Goal: Transaction & Acquisition: Obtain resource

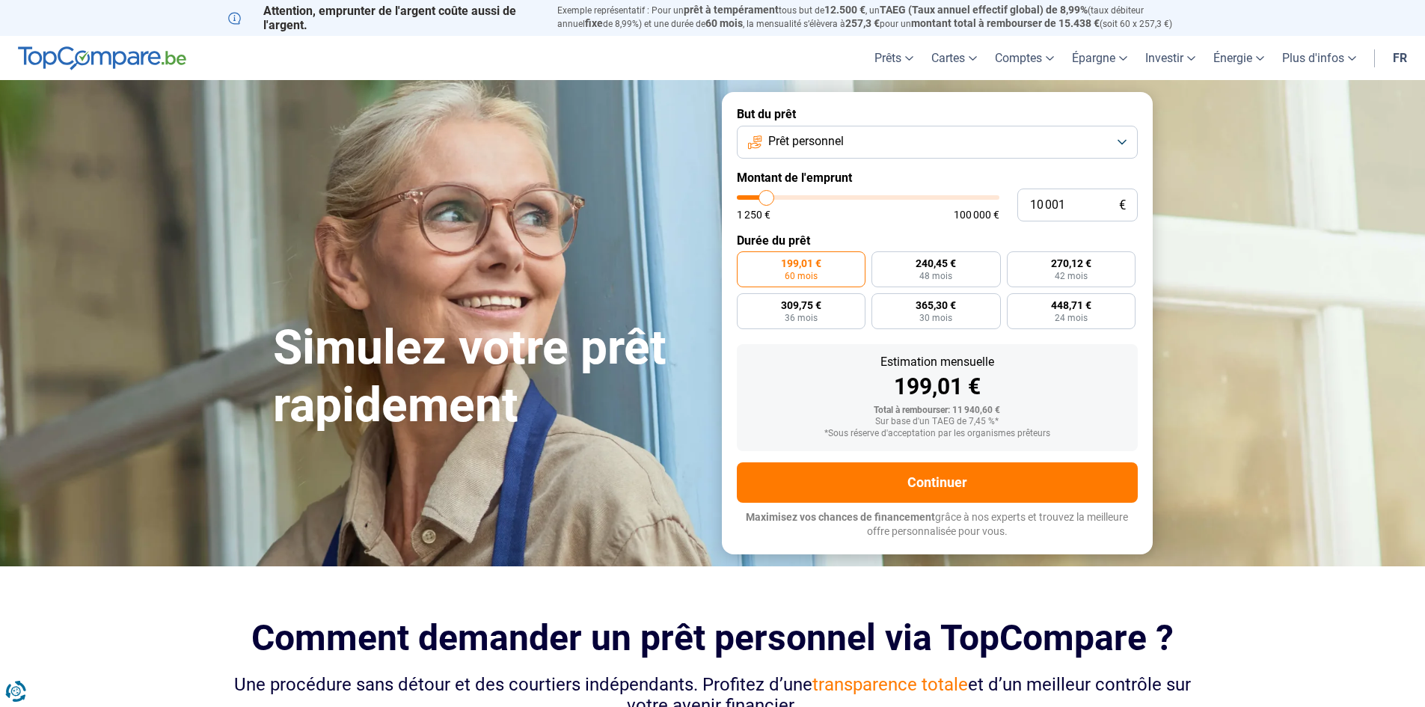
click at [1118, 138] on button "Prêt personnel" at bounding box center [937, 142] width 401 height 33
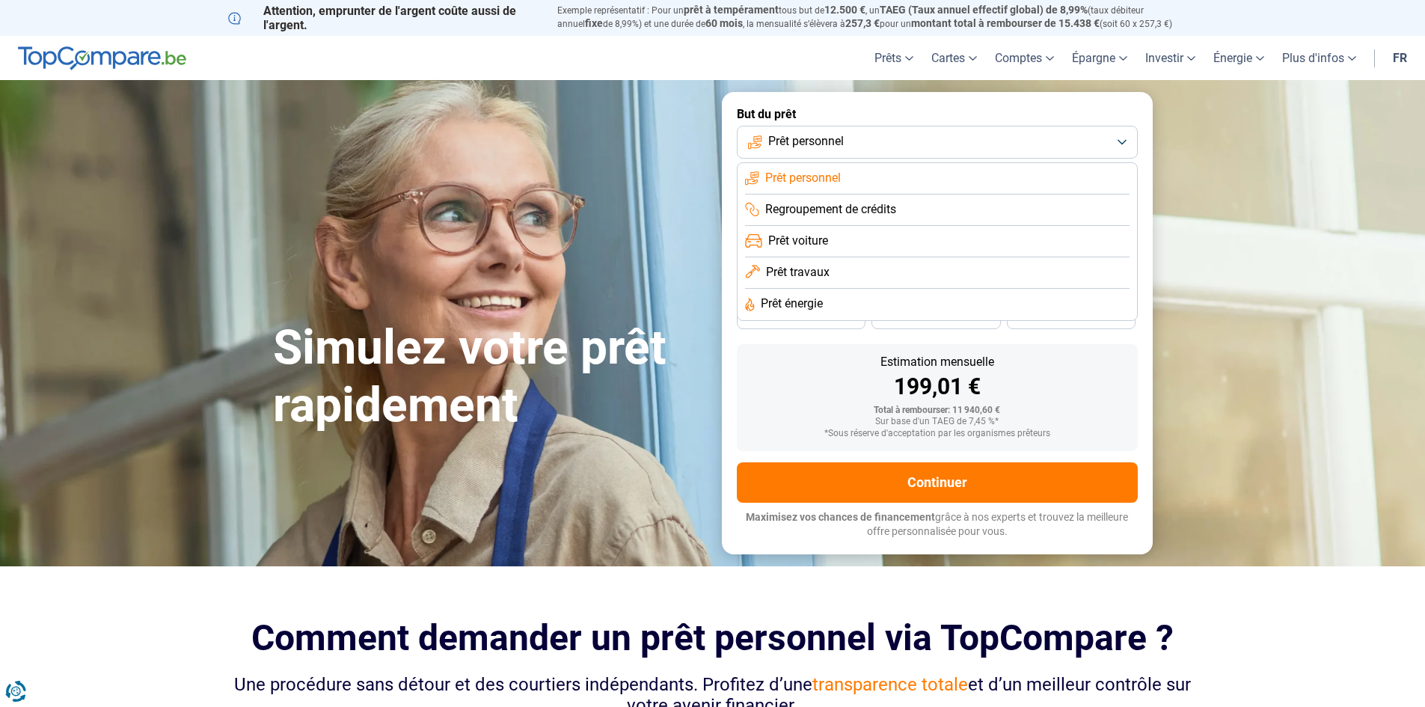
click at [788, 273] on span "Prêt travaux" at bounding box center [798, 272] width 64 height 16
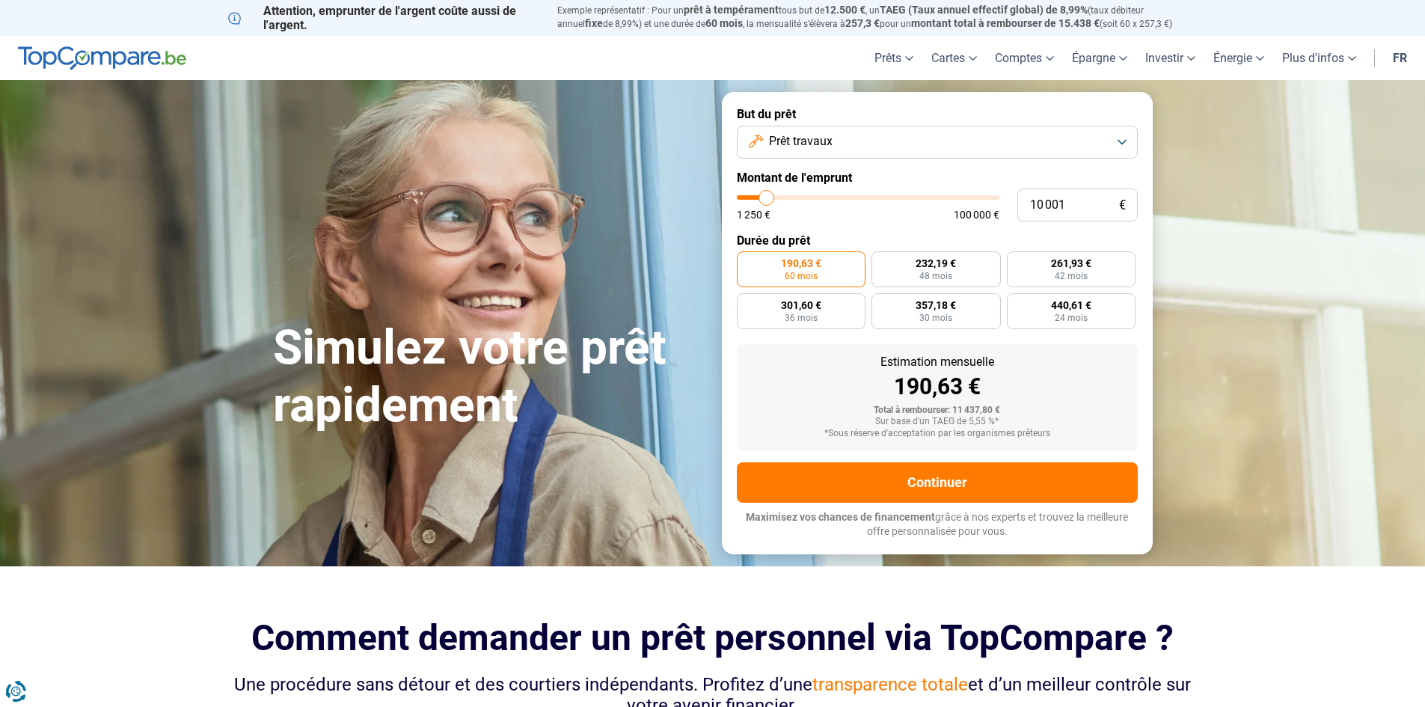
type input "14 500"
type input "14500"
type input "22 250"
type input "22250"
type input "29 250"
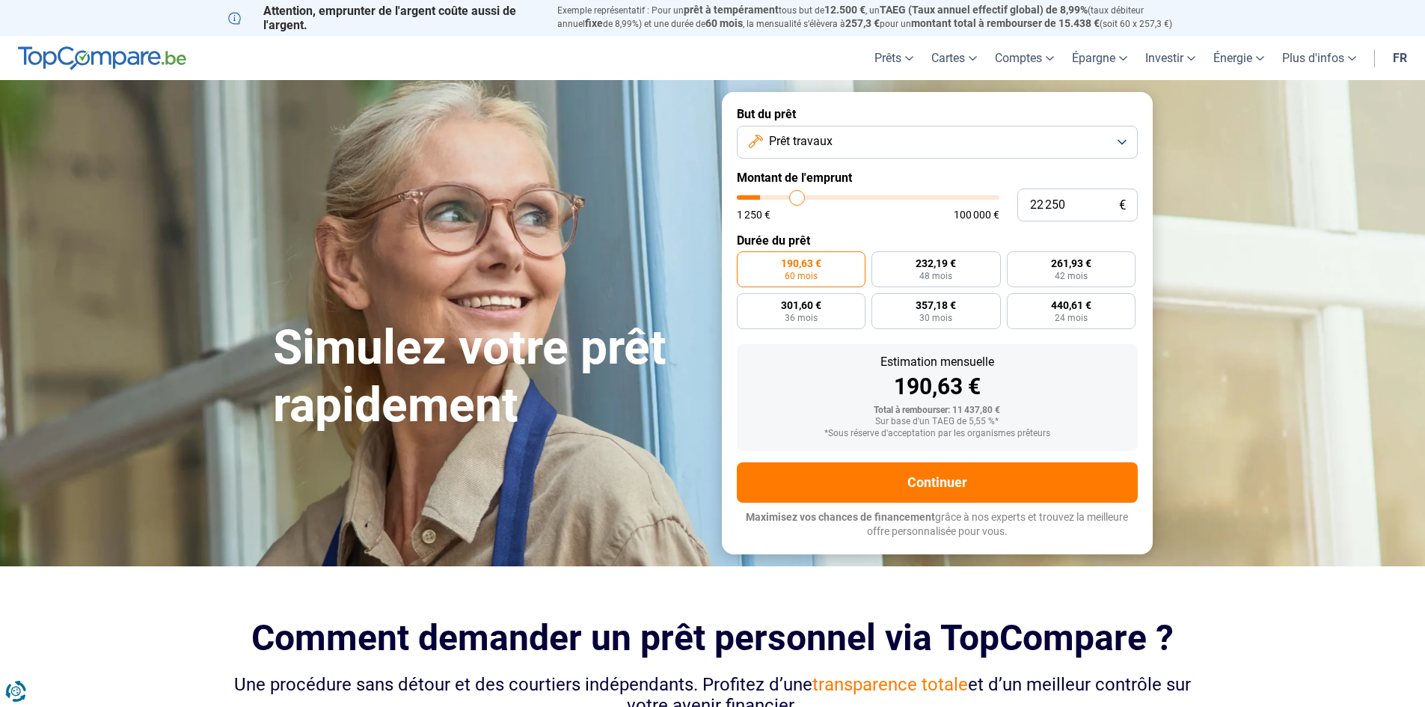
type input "29250"
type input "43 000"
type input "43000"
type input "66 750"
type input "66750"
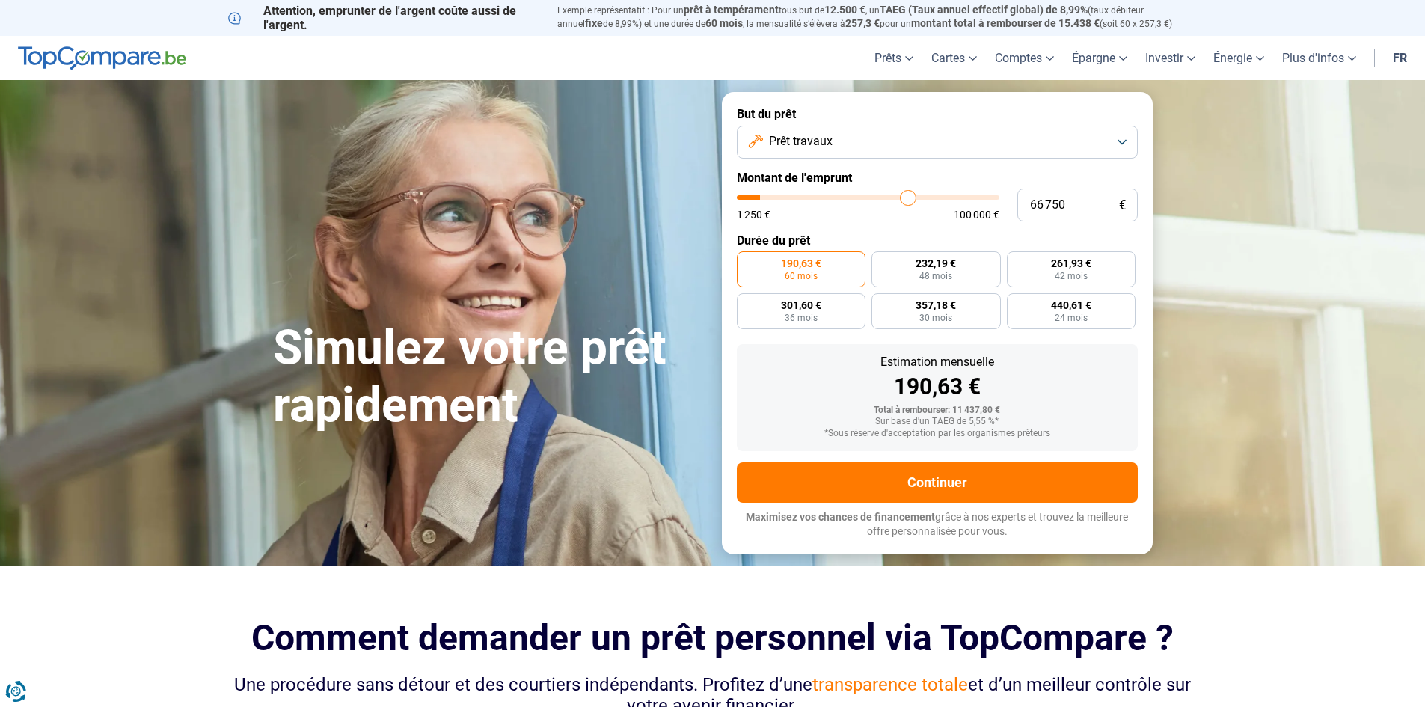
type input "75 500"
type input "75500"
type input "84 250"
type input "84250"
type input "88 750"
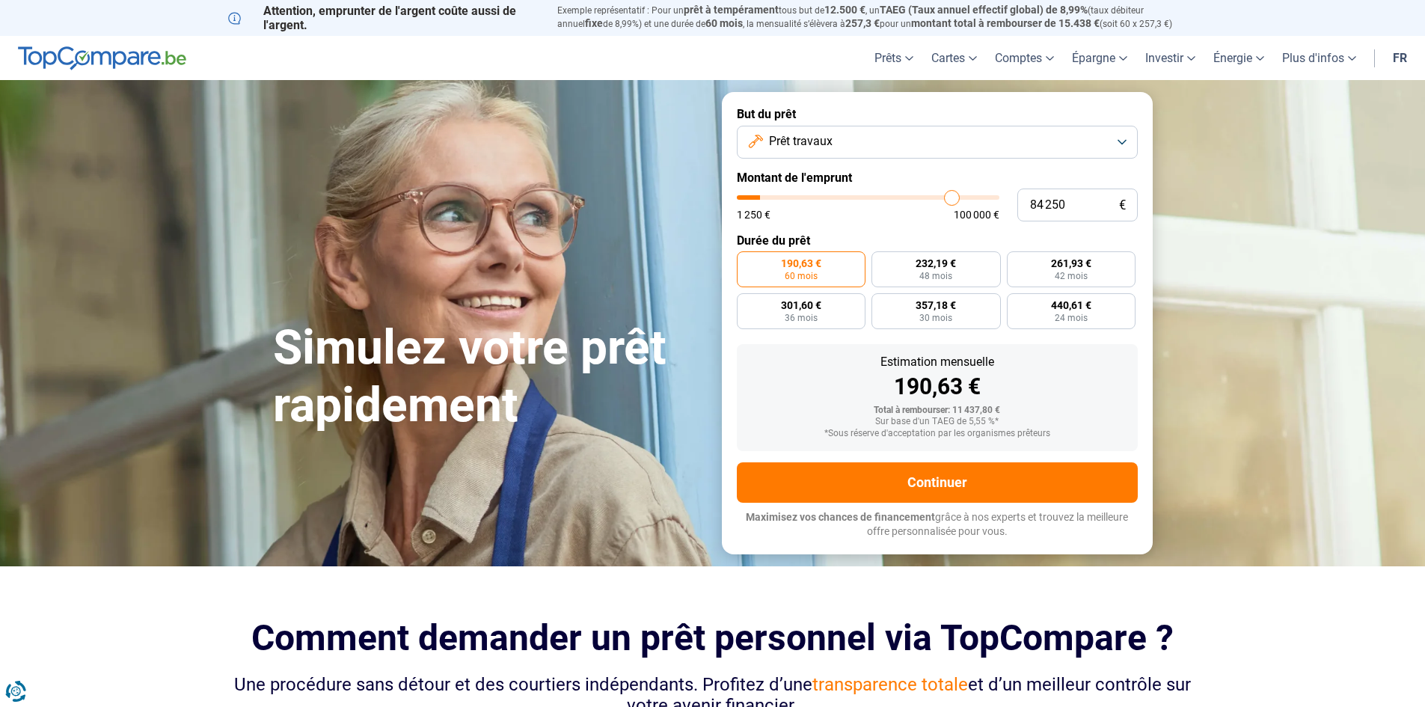
type input "88750"
type input "89 000"
type input "89000"
type input "88 750"
type input "88750"
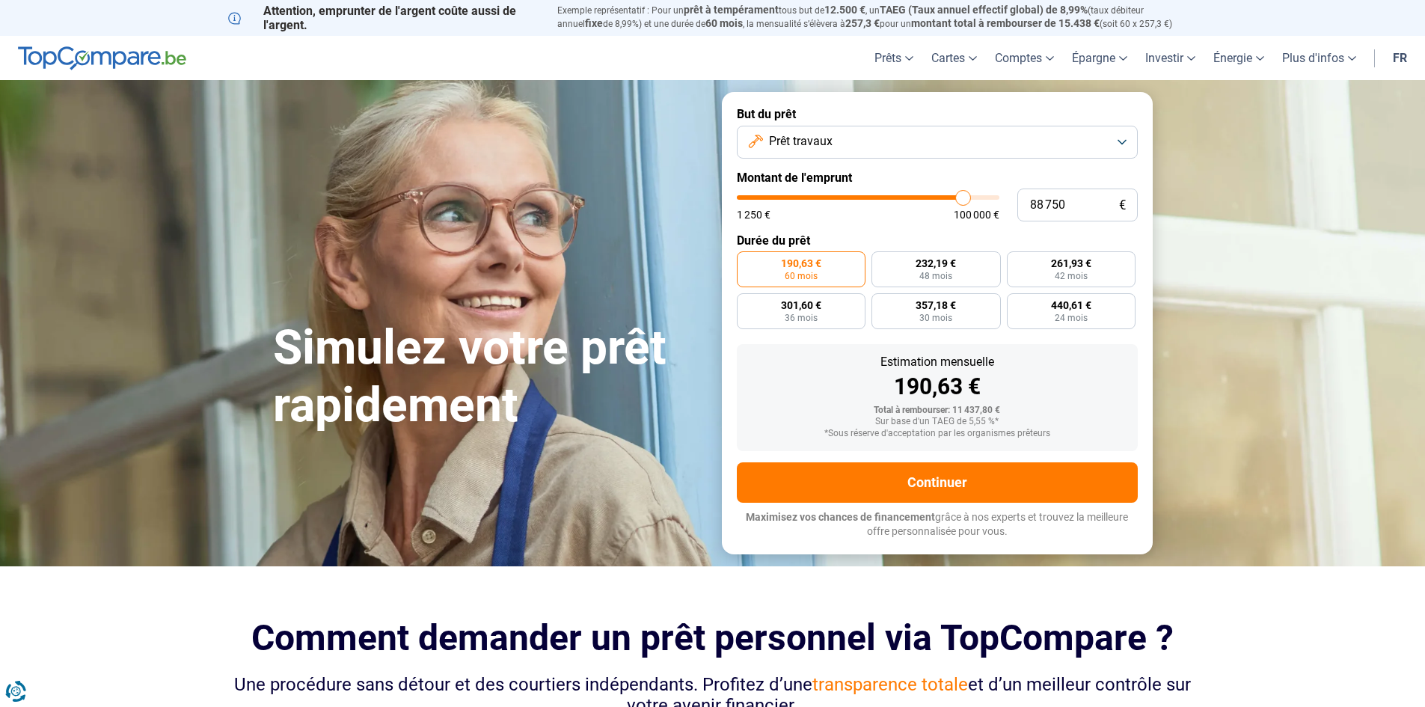
type input "88 500"
type input "88500"
type input "88 250"
type input "88250"
type input "88 000"
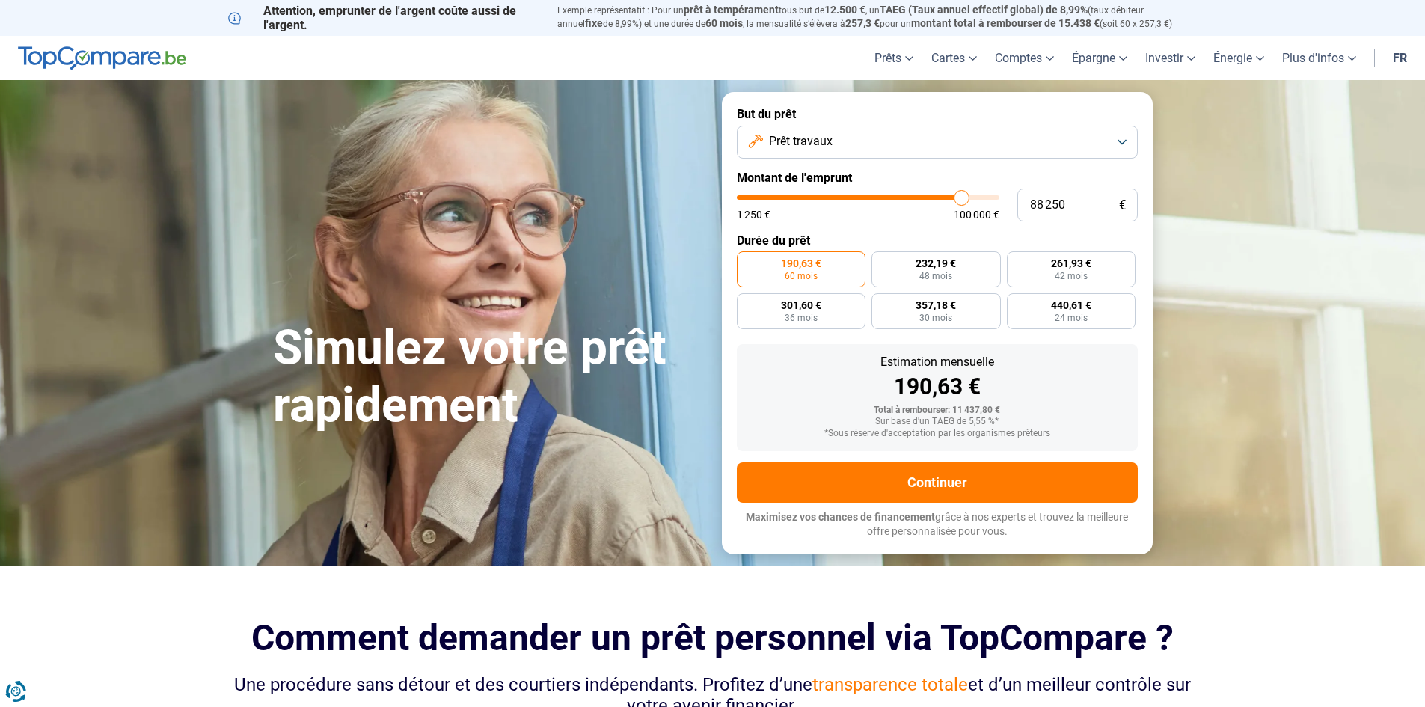
type input "88000"
type input "87 500"
type input "87500"
type input "87 250"
type input "87250"
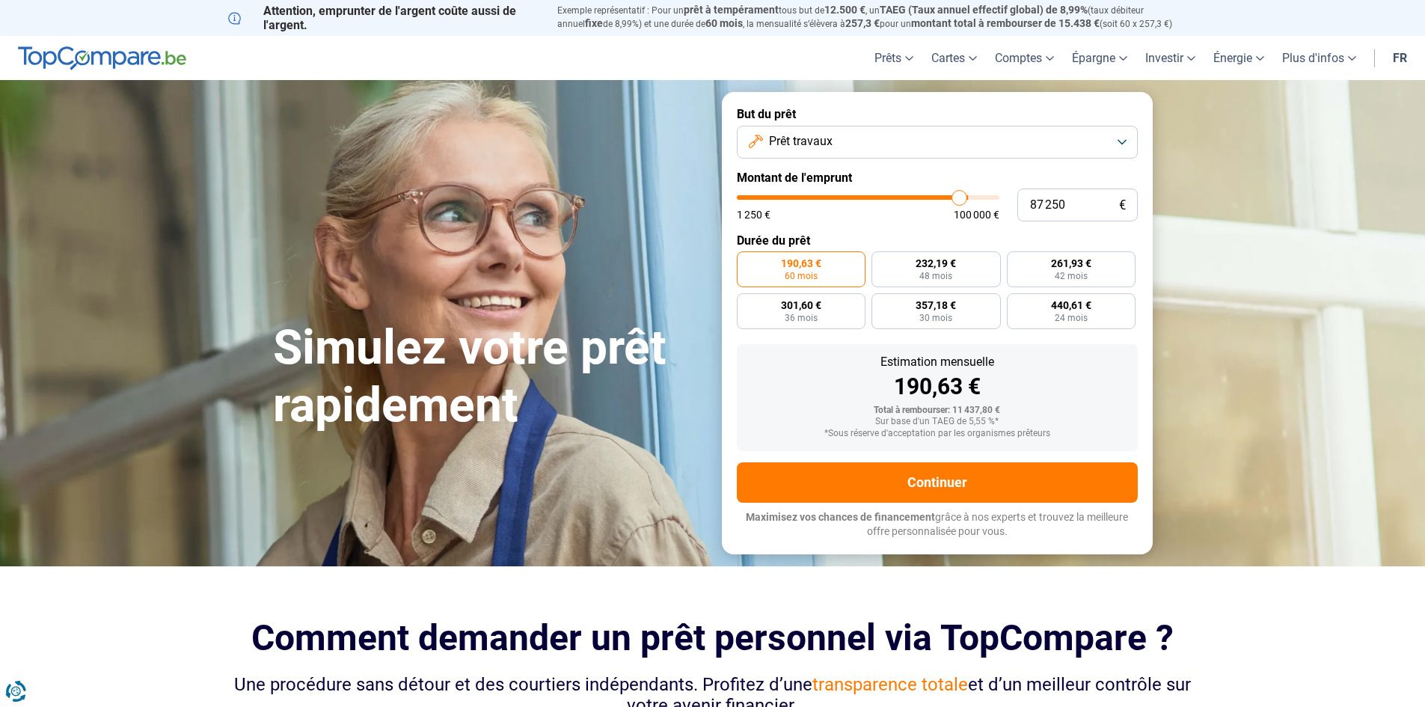
type input "87 000"
type input "87000"
type input "86 750"
type input "86750"
type input "86 000"
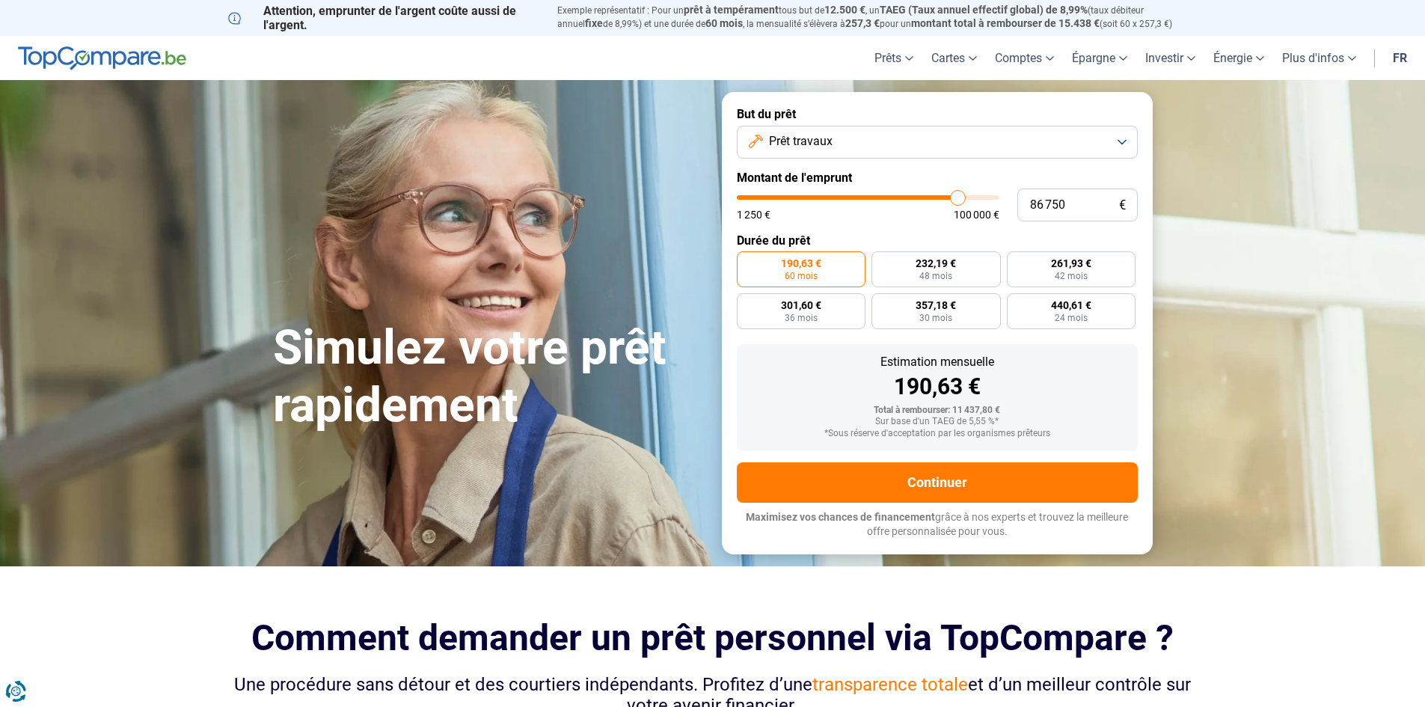
type input "86000"
type input "85 750"
type input "85750"
type input "85 500"
type input "85500"
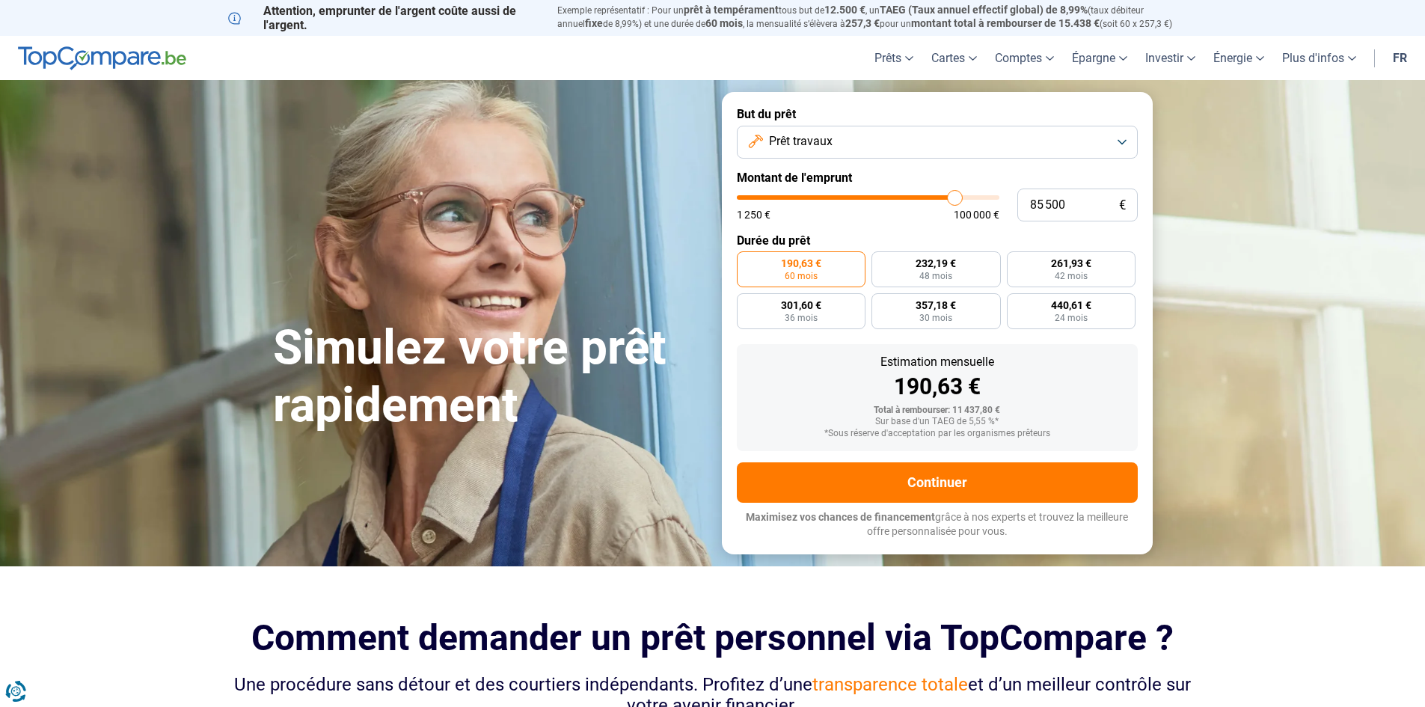
type input "85 250"
type input "85250"
type input "85 000"
type input "85000"
type input "84 500"
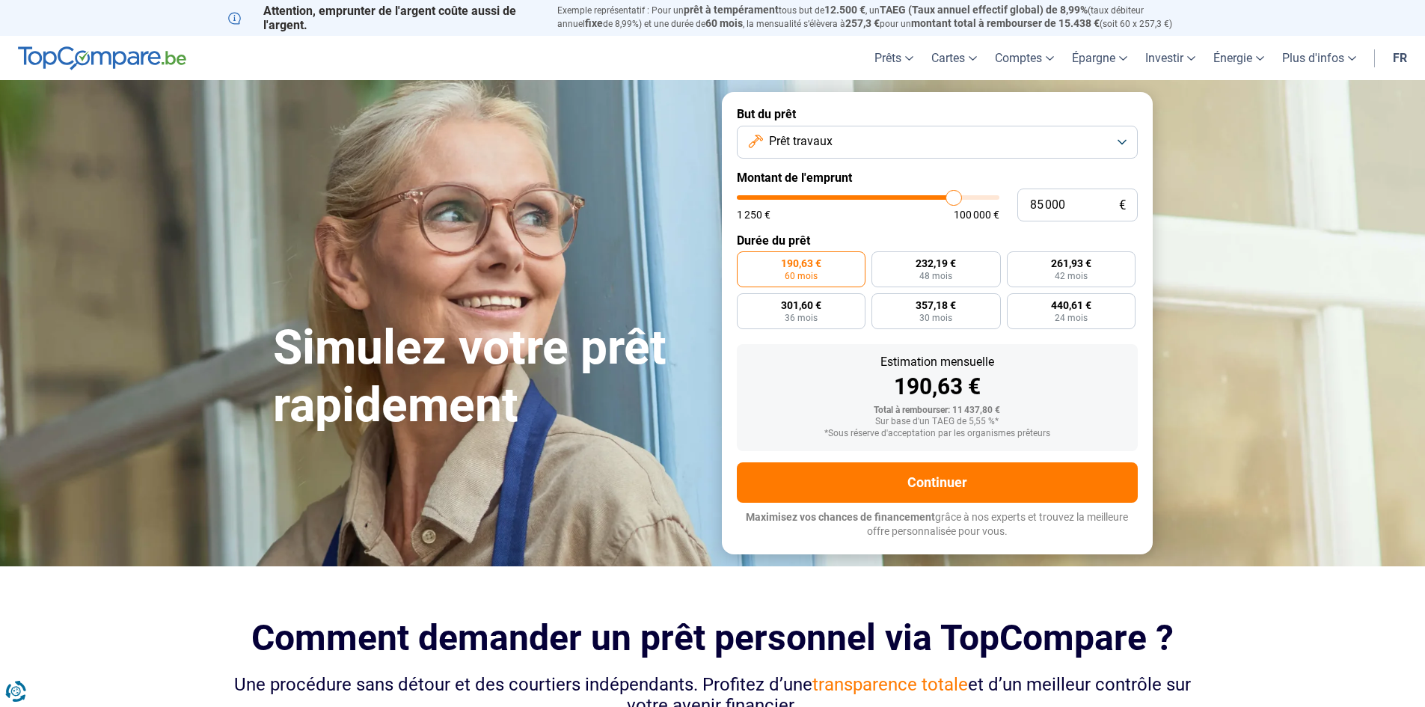
type input "84500"
type input "84 000"
type input "84000"
type input "83 750"
type input "83750"
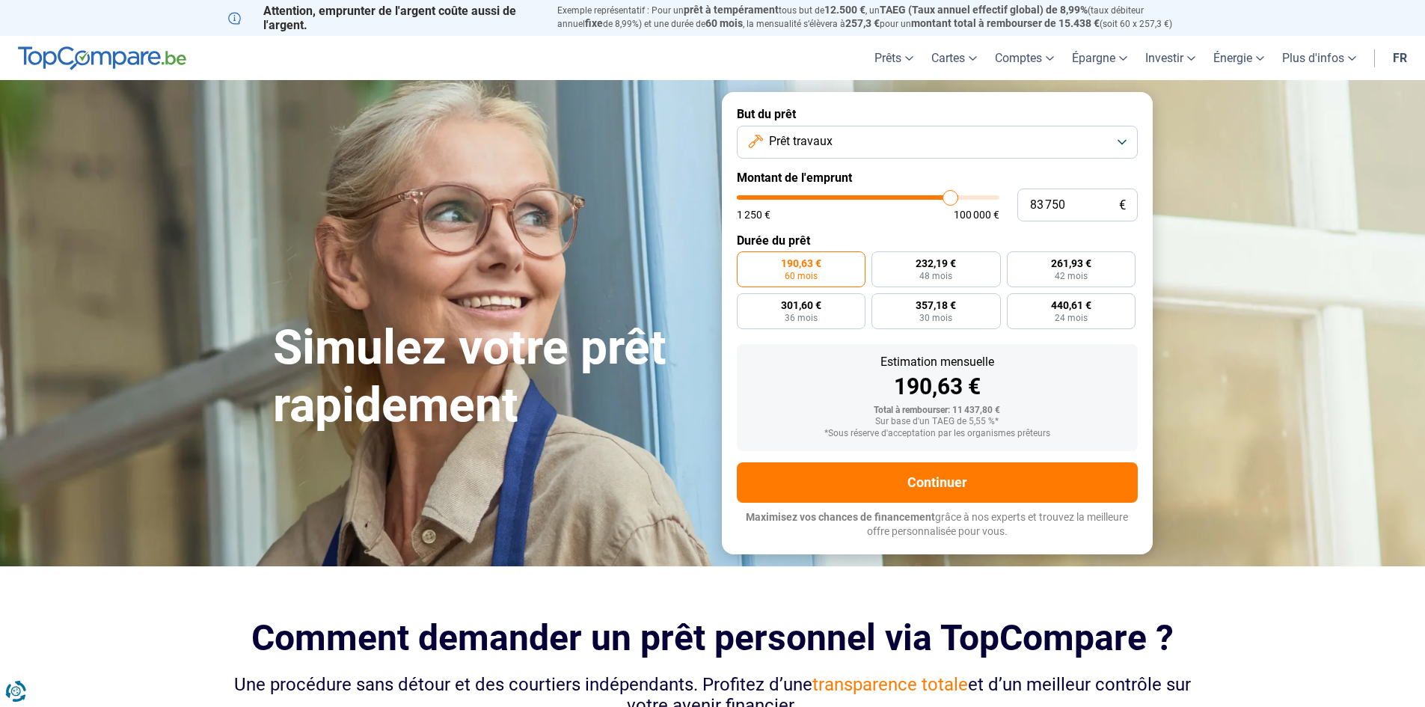
type input "83 250"
type input "83250"
type input "82 750"
type input "82750"
type input "82 500"
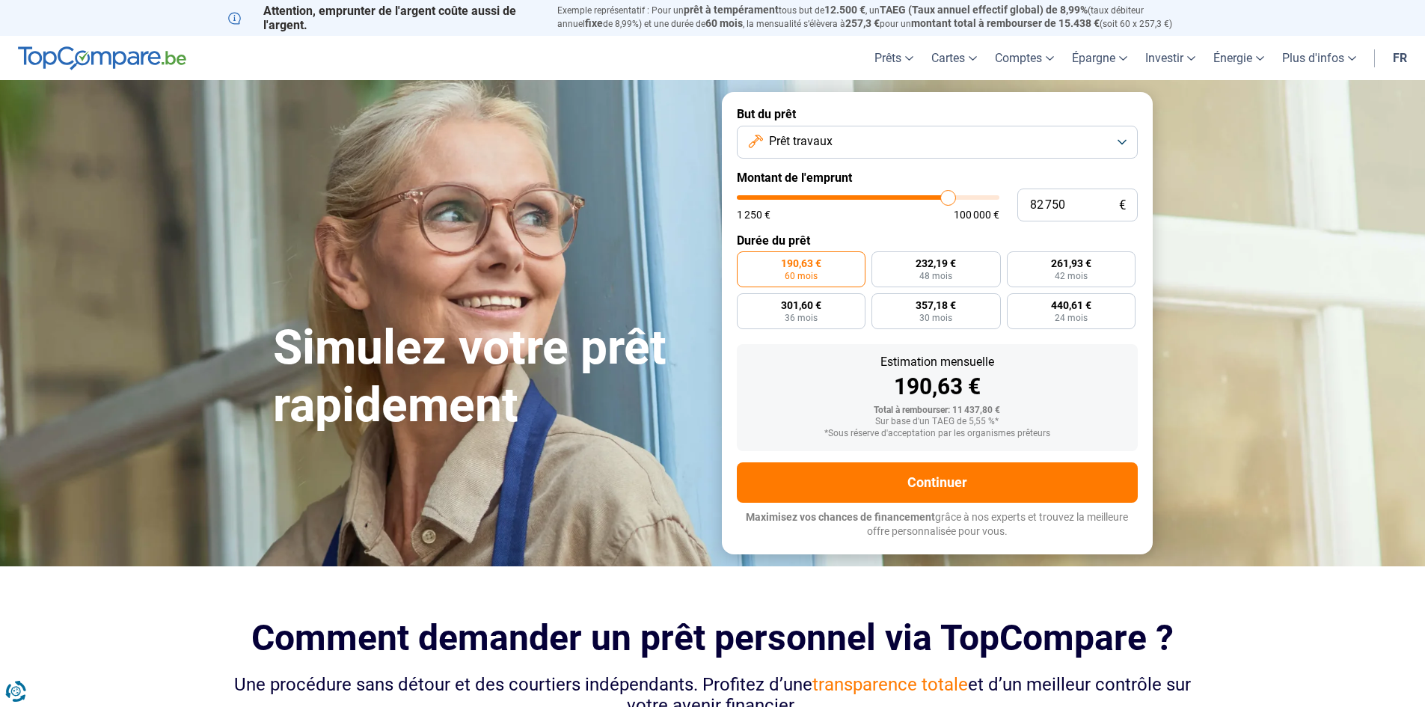
type input "82500"
type input "82 250"
type input "82250"
type input "81 750"
type input "81750"
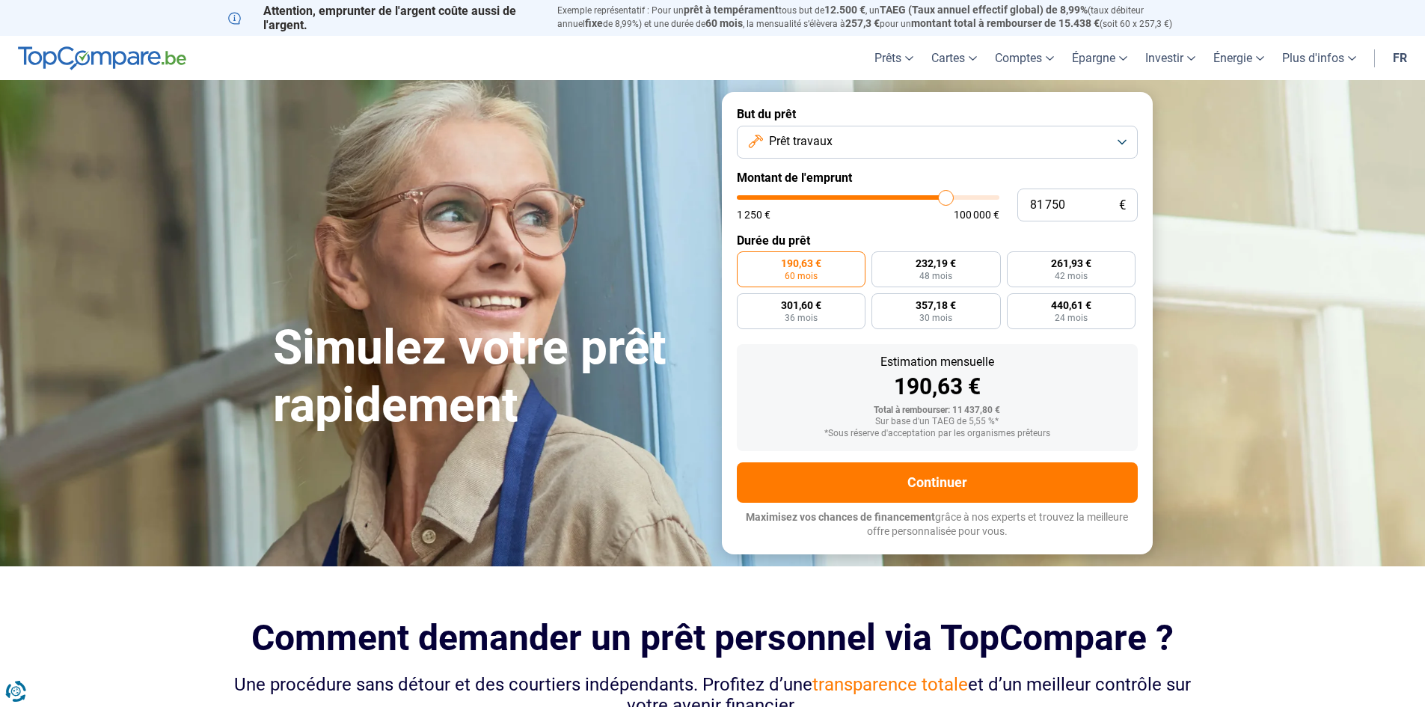
type input "81 500"
type input "81500"
type input "81 250"
type input "81250"
type input "81 000"
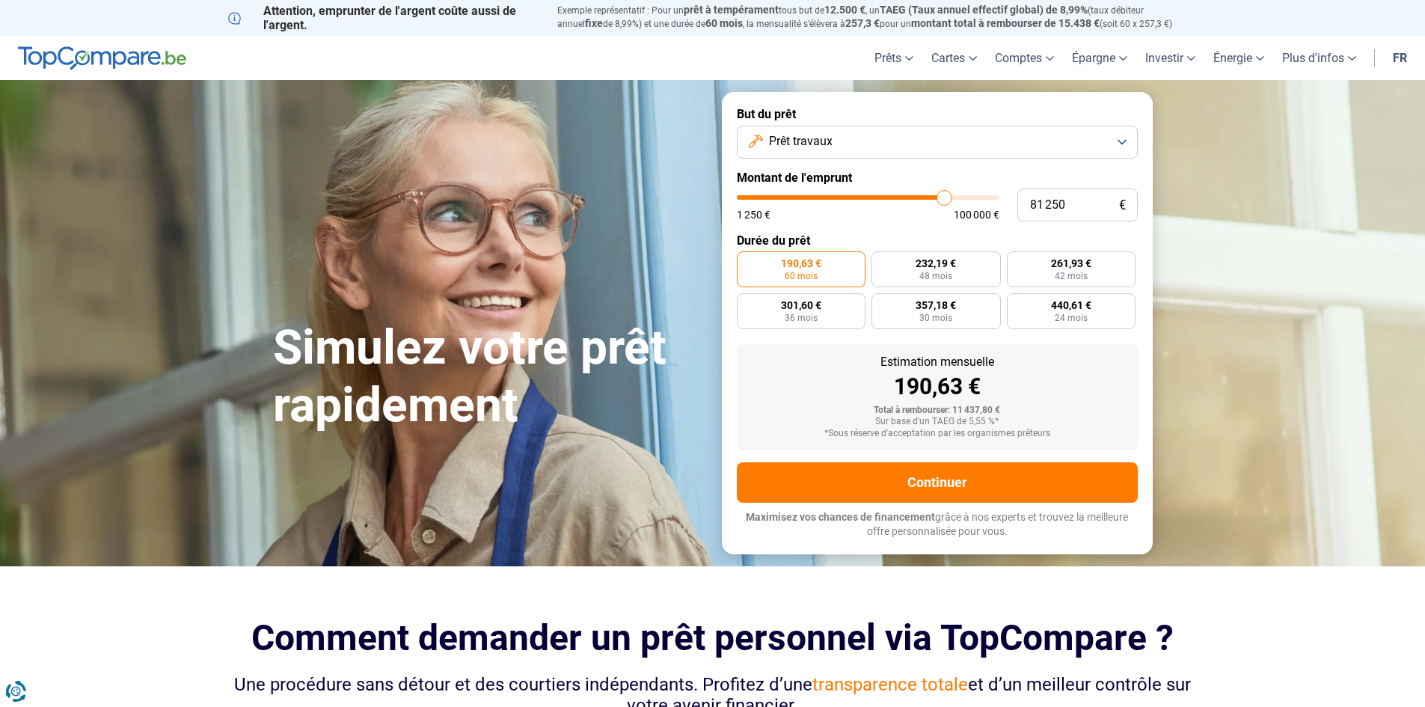
type input "81000"
type input "80 750"
type input "80750"
type input "80 250"
drag, startPoint x: 772, startPoint y: 200, endPoint x: 942, endPoint y: 200, distance: 169.8
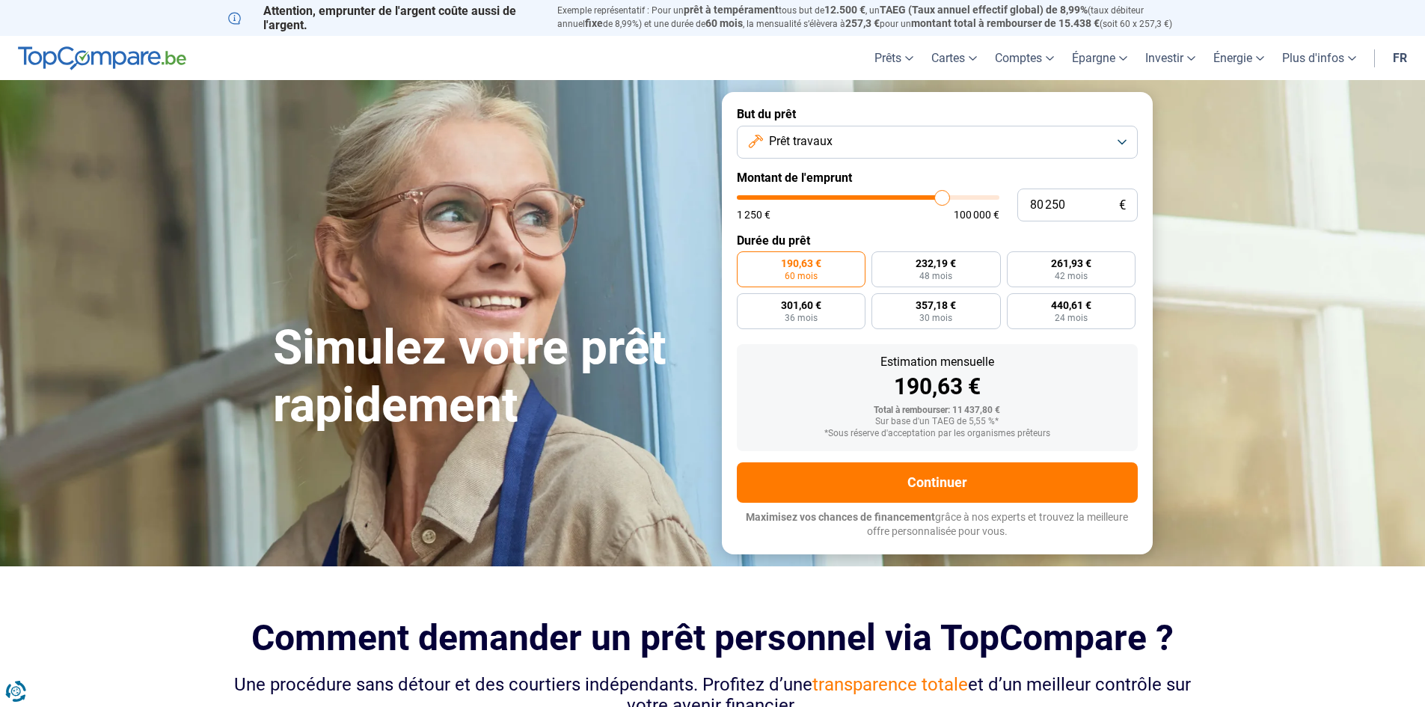
type input "80250"
click at [942, 200] on input "range" at bounding box center [868, 197] width 262 height 4
radio input "false"
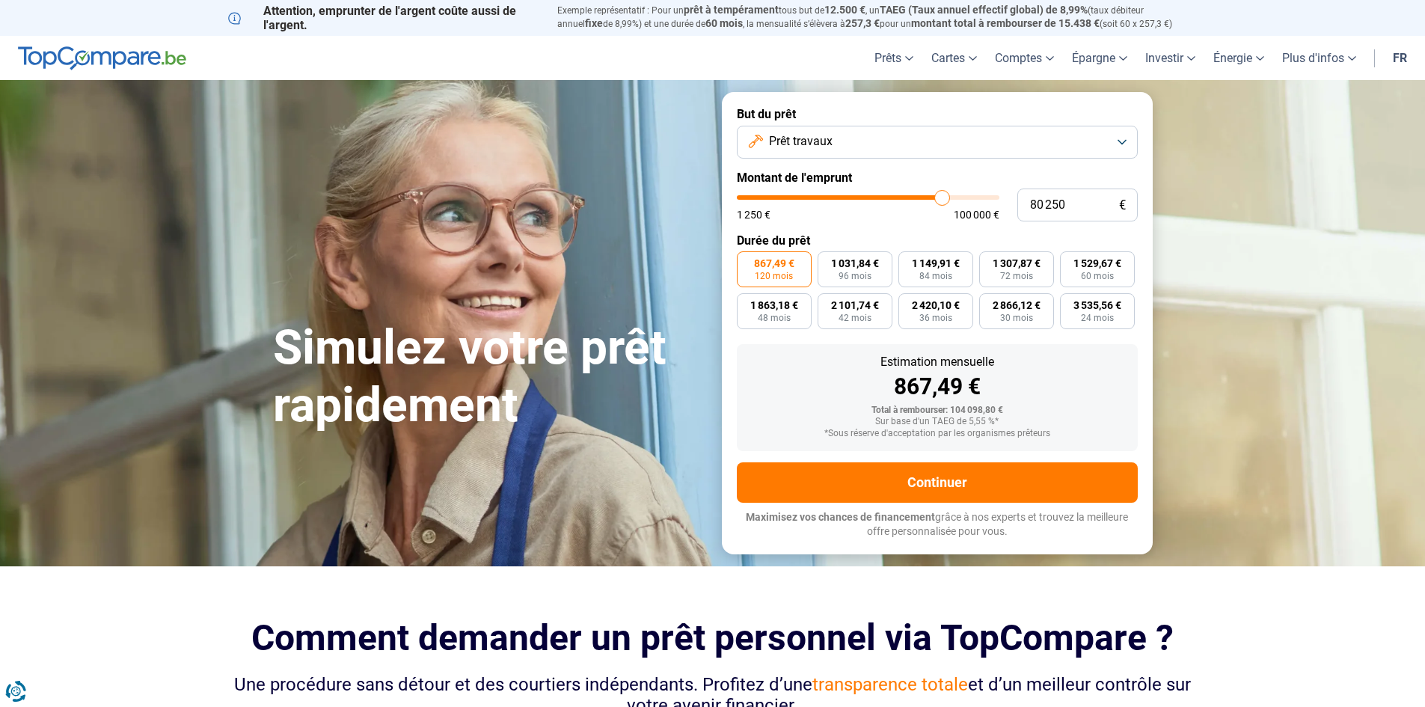
type input "79 500"
type input "79500"
type input "79 250"
type input "79250"
type input "78 750"
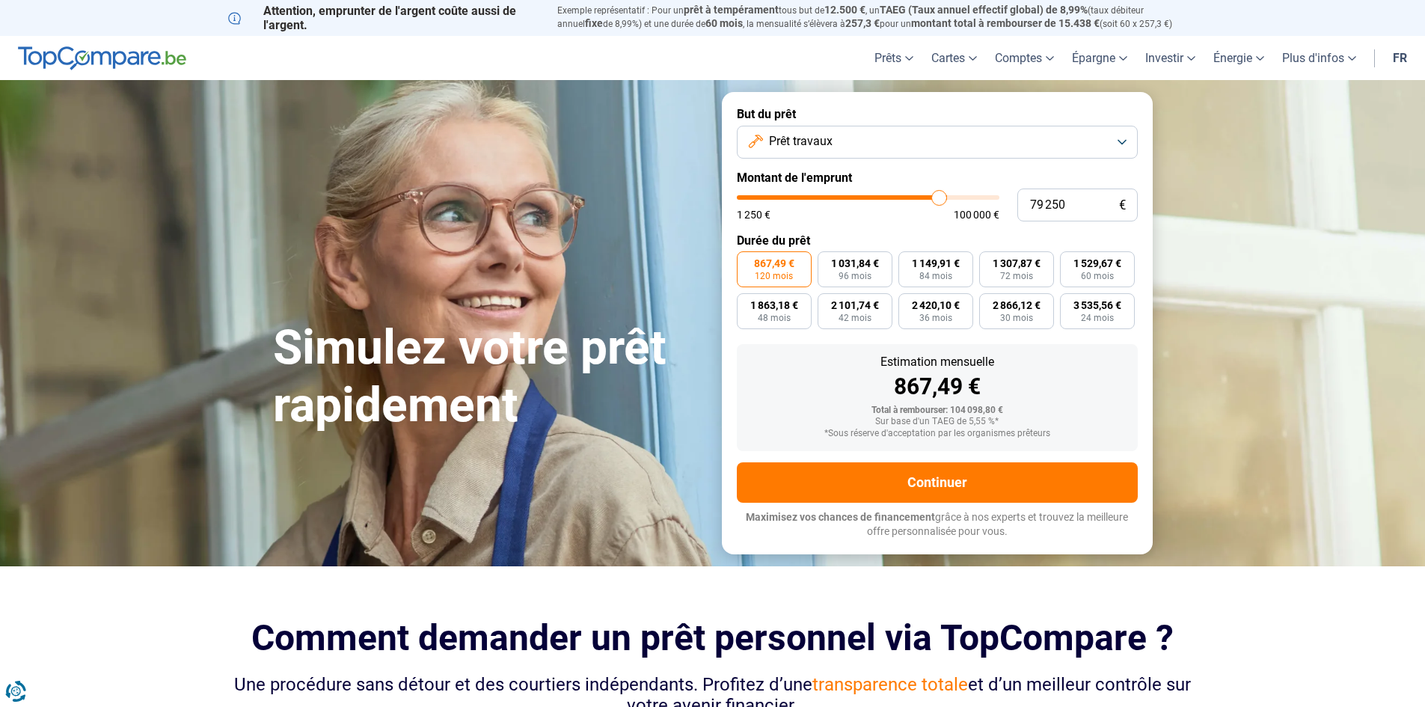
type input "78750"
type input "78 500"
type input "78500"
type input "78 250"
type input "78250"
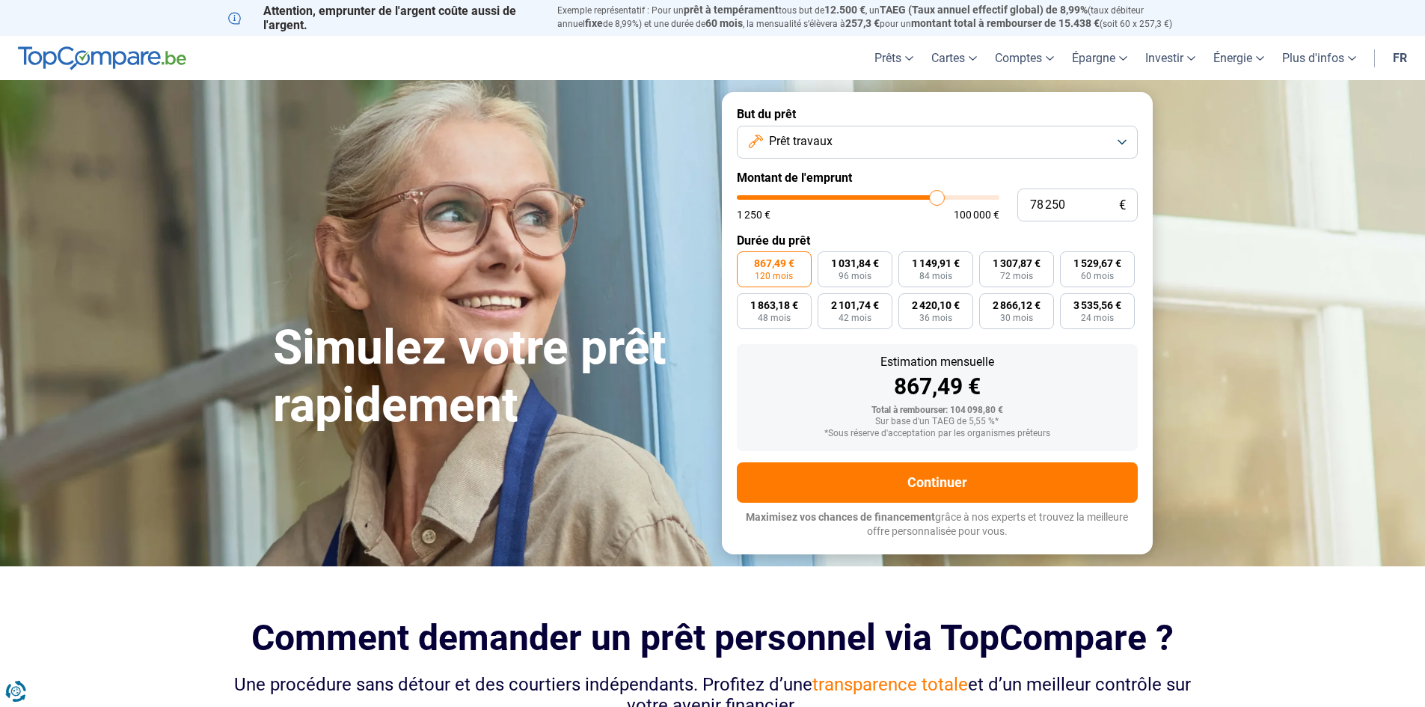
type input "78 500"
type input "78500"
type input "78 750"
type input "78750"
type input "79 250"
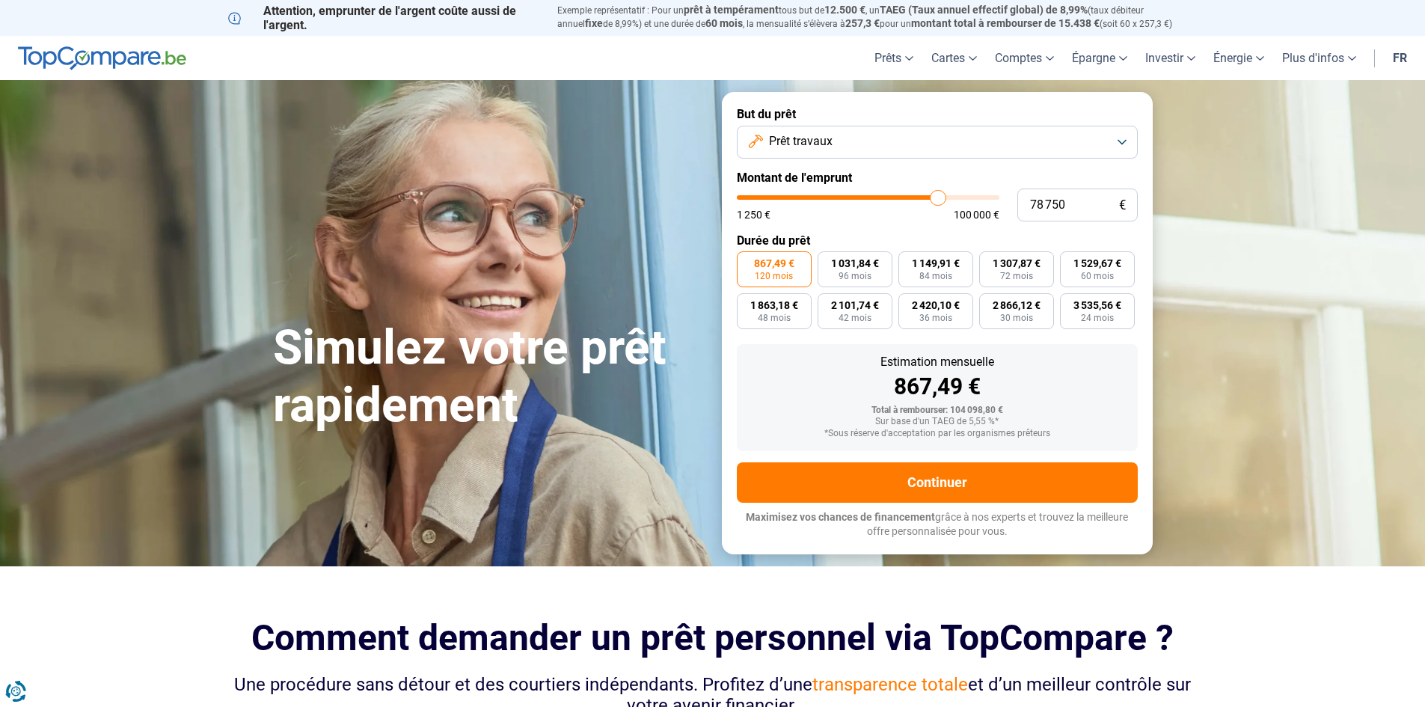
type input "79250"
type input "79 500"
type input "79500"
type input "79 750"
type input "79750"
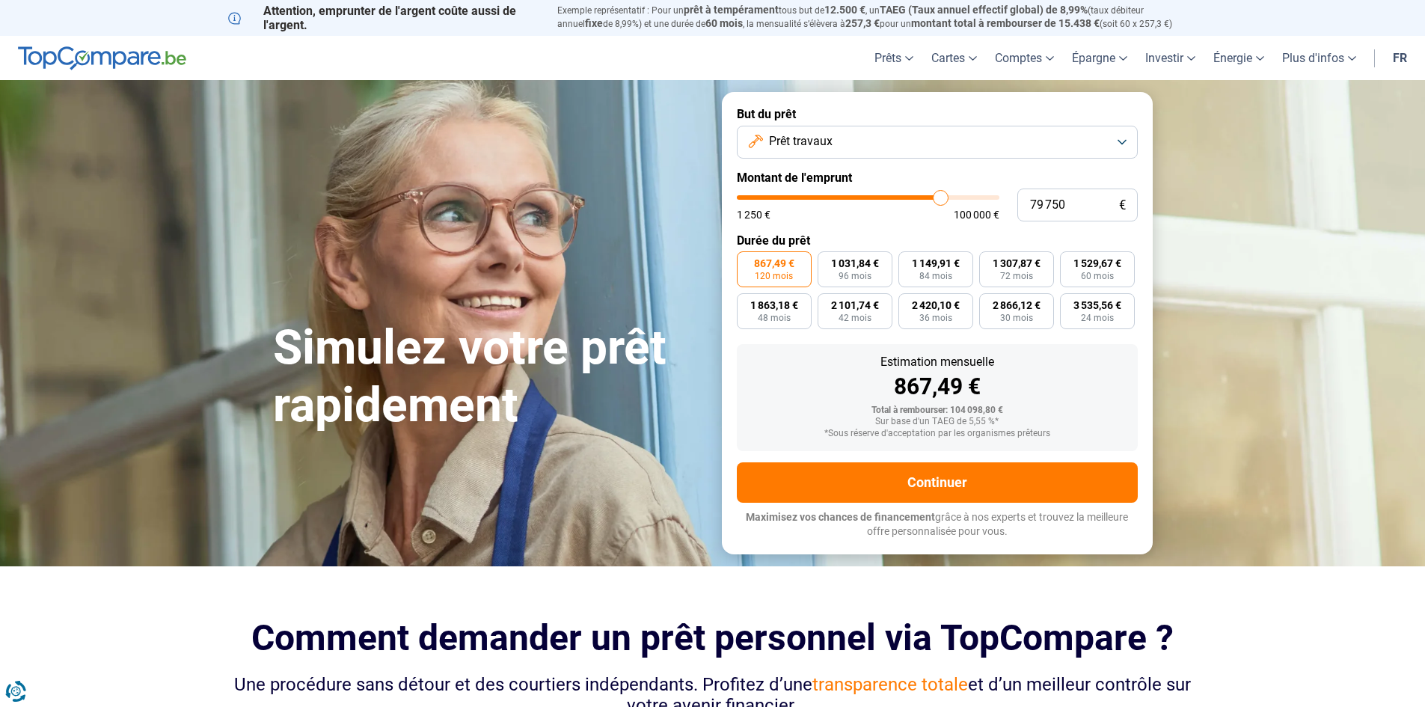
type input "80 000"
type input "80000"
click at [941, 200] on input "range" at bounding box center [868, 197] width 262 height 4
click at [1125, 143] on button "Prêt travaux" at bounding box center [937, 142] width 401 height 33
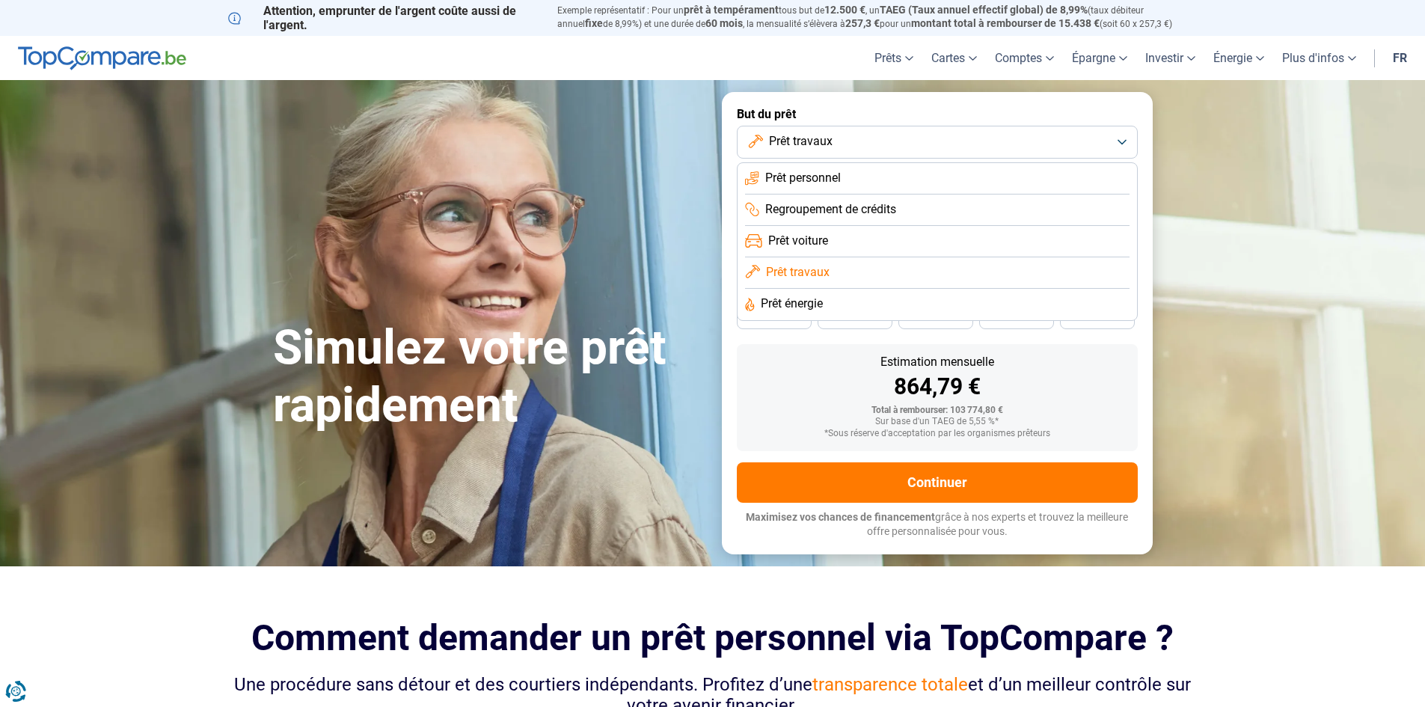
click at [797, 303] on span "Prêt énergie" at bounding box center [792, 303] width 62 height 16
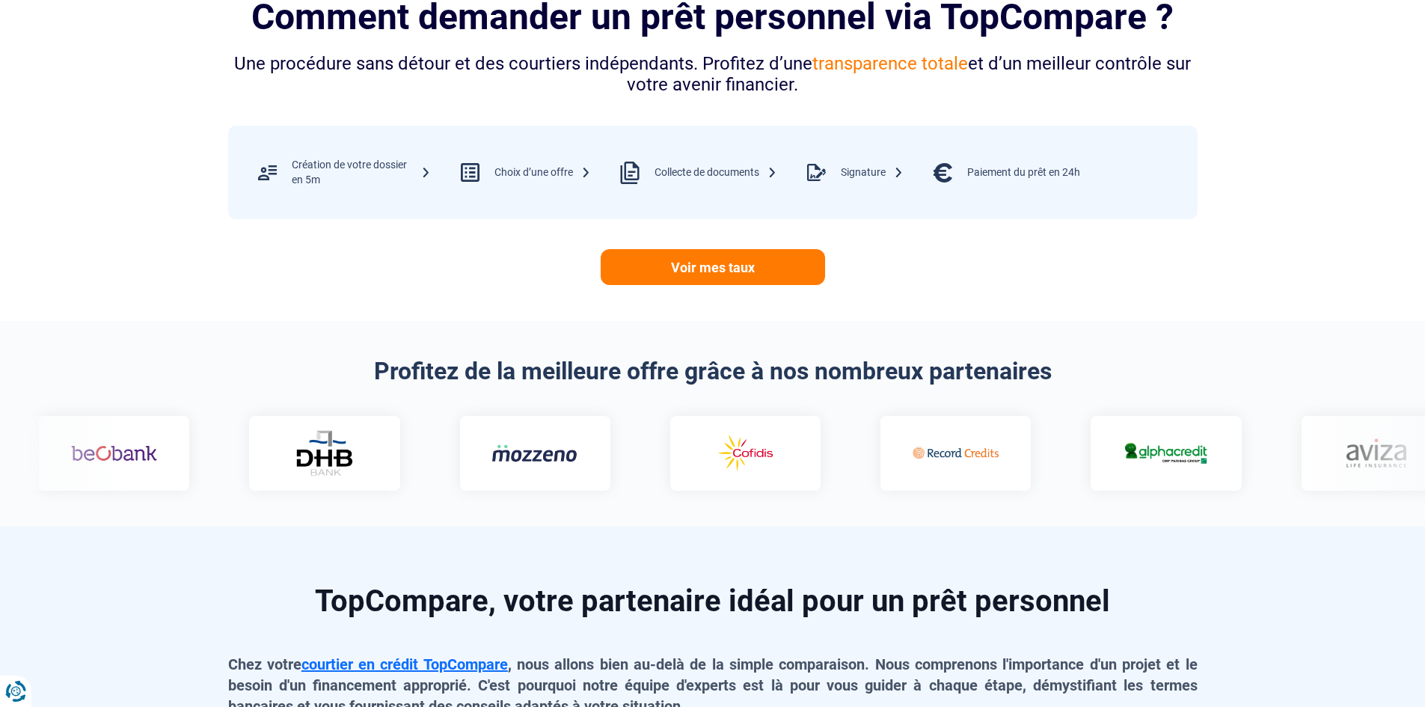
scroll to position [673, 0]
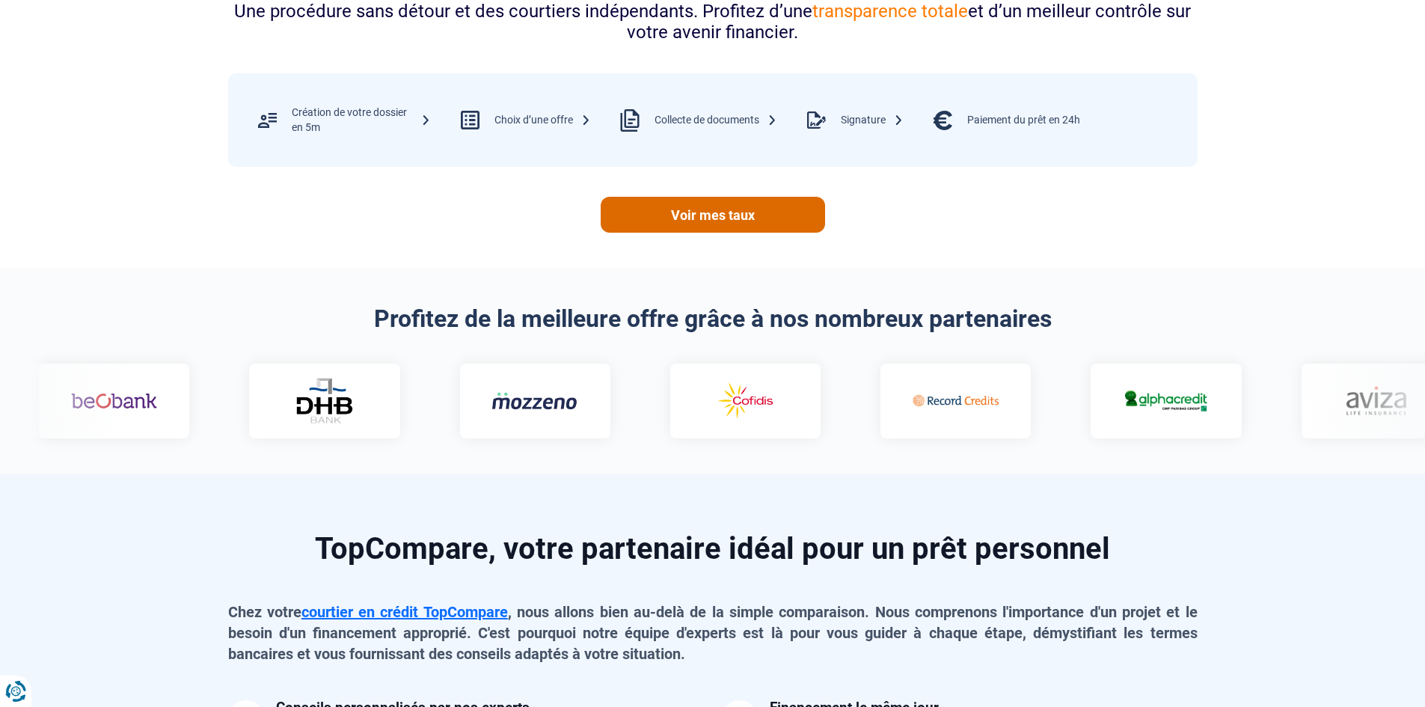
click at [717, 209] on link "Voir mes taux" at bounding box center [713, 215] width 224 height 36
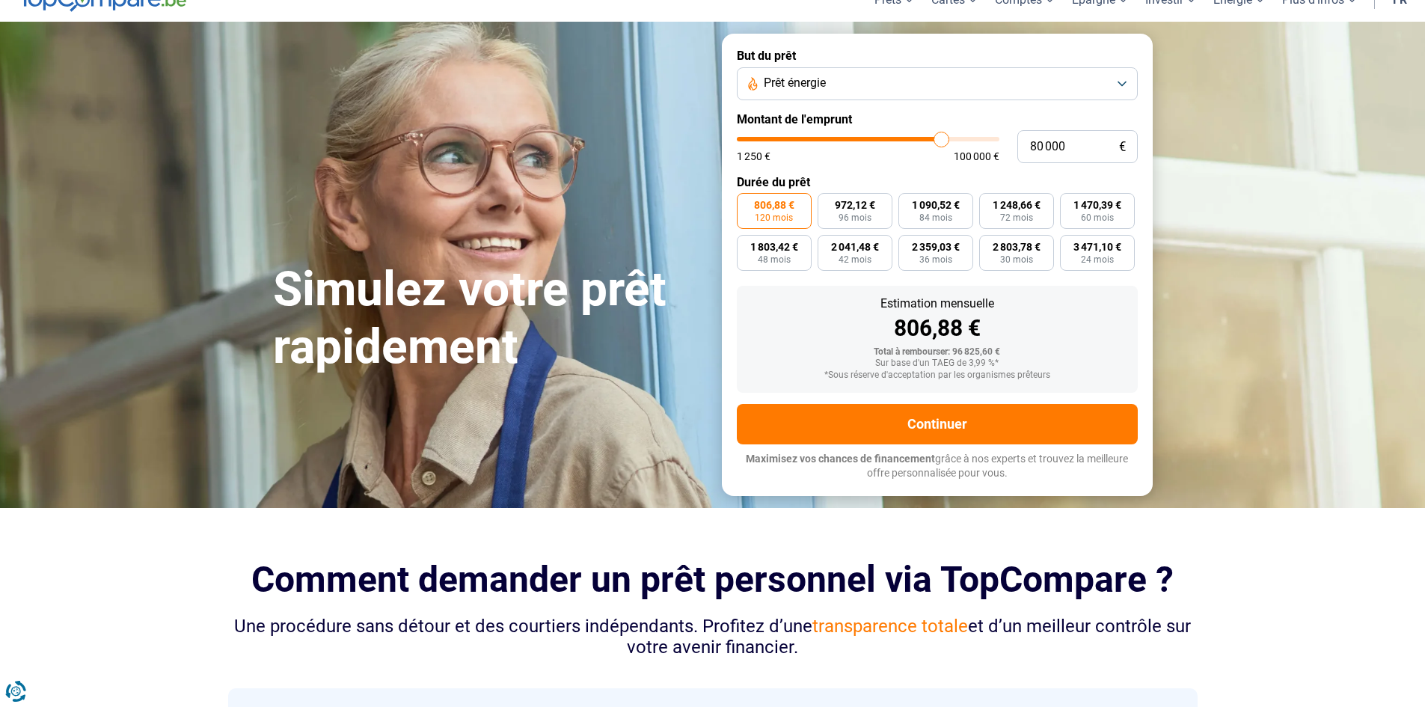
scroll to position [0, 0]
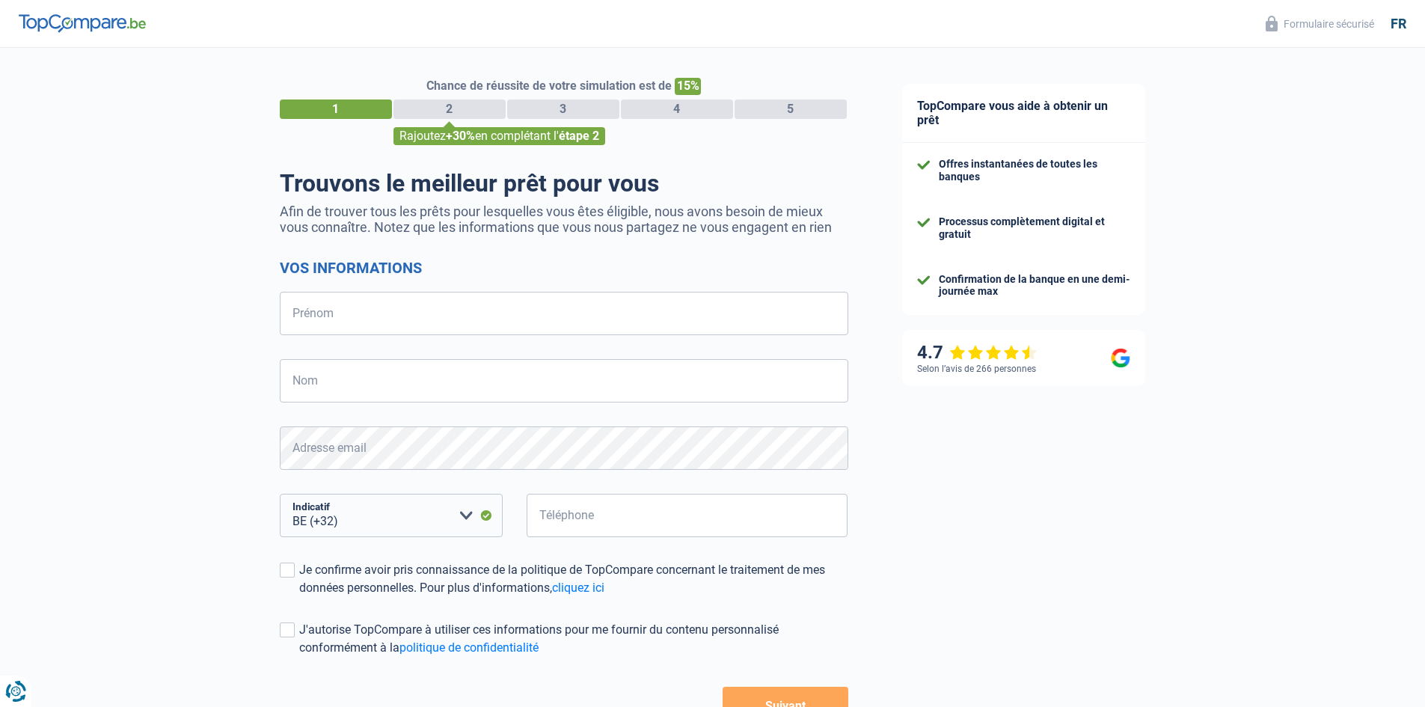
select select "32"
